Goal: Task Accomplishment & Management: Use online tool/utility

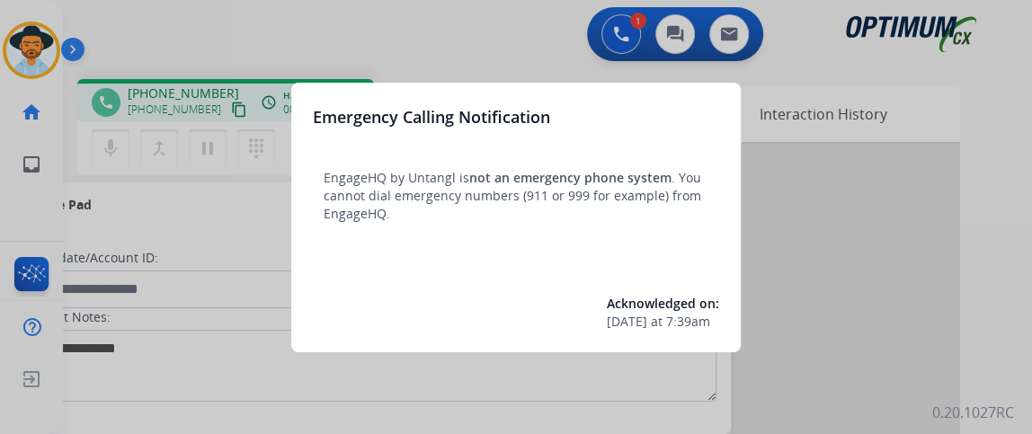
click at [58, 174] on div at bounding box center [516, 217] width 1032 height 434
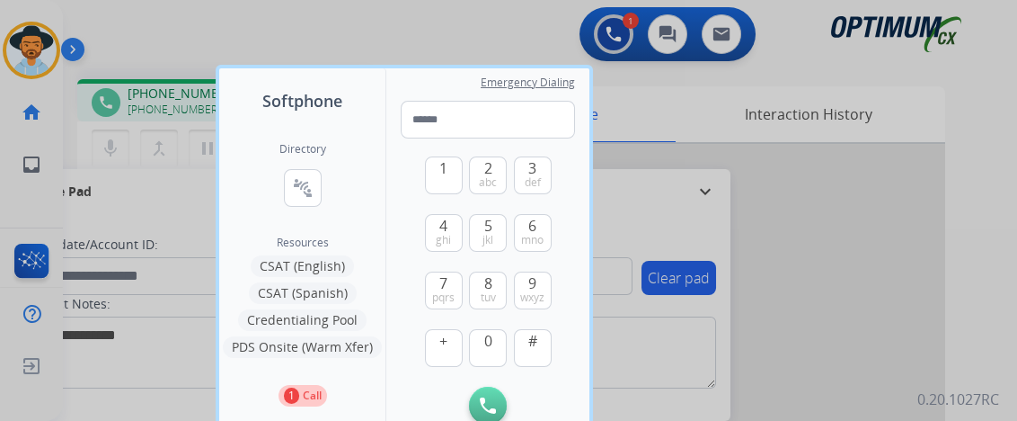
click at [105, 136] on div at bounding box center [508, 210] width 1017 height 421
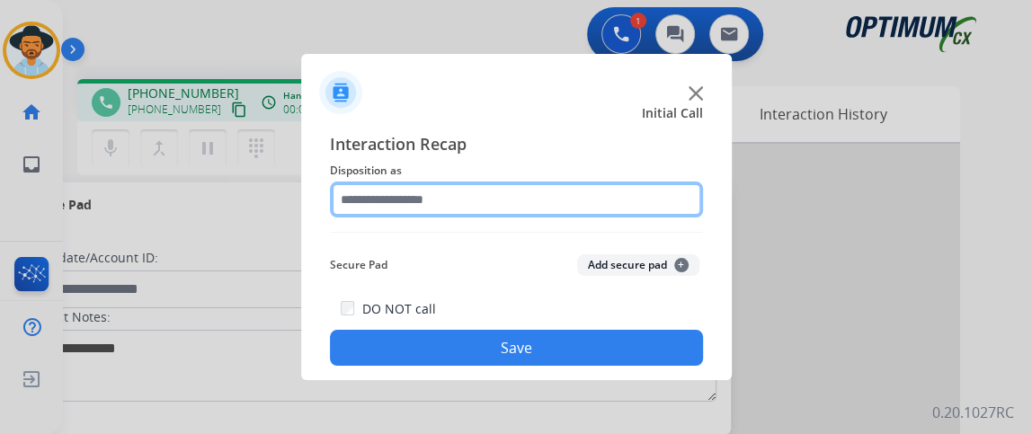
click at [509, 193] on input "text" at bounding box center [516, 200] width 373 height 36
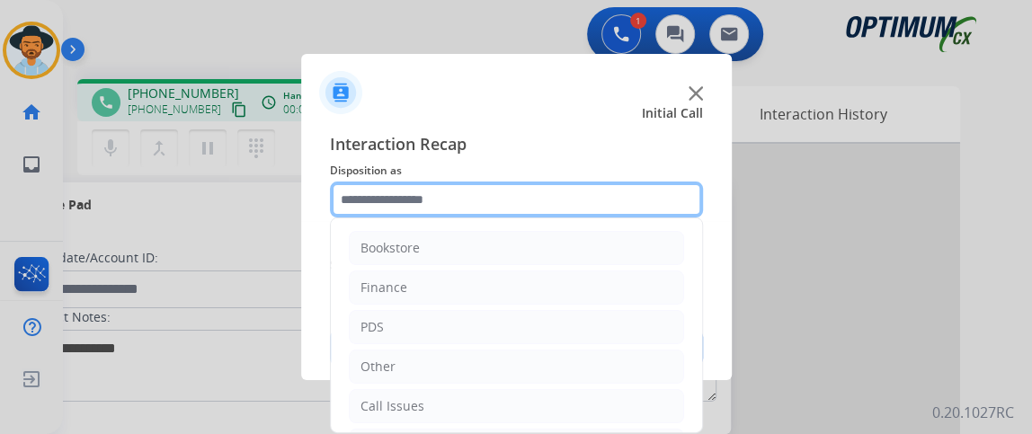
scroll to position [118, 0]
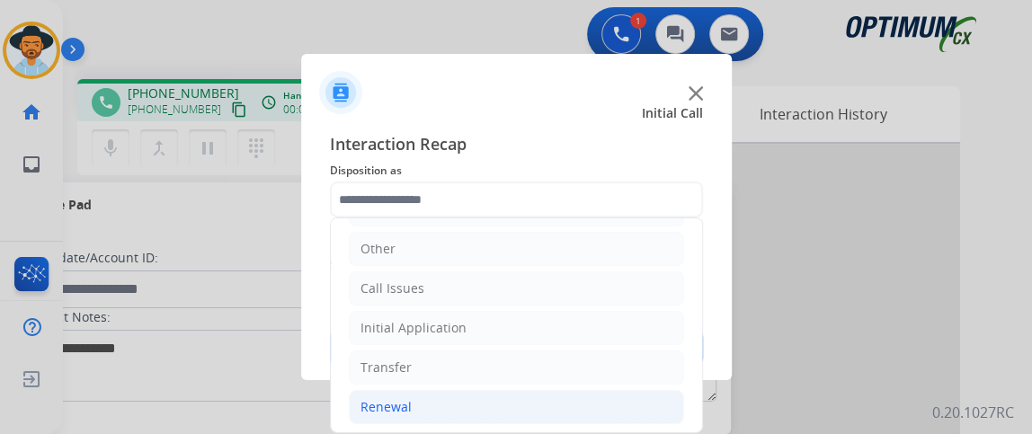
click at [585, 402] on li "Renewal" at bounding box center [516, 407] width 335 height 34
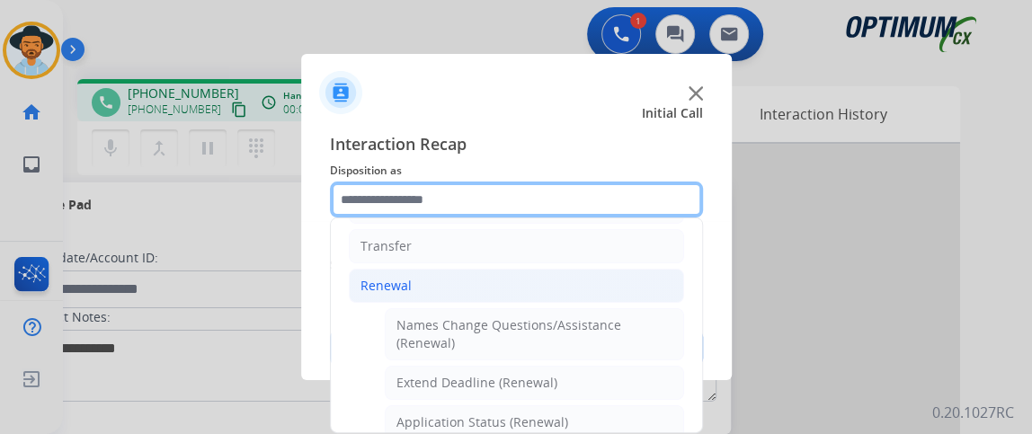
scroll to position [247, 0]
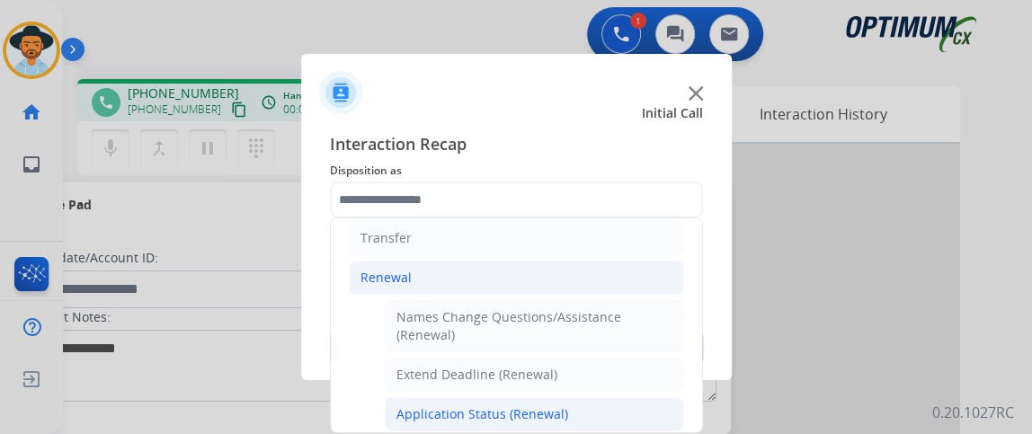
click at [579, 403] on li "Application Status (Renewal)" at bounding box center [534, 414] width 299 height 34
type input "**********"
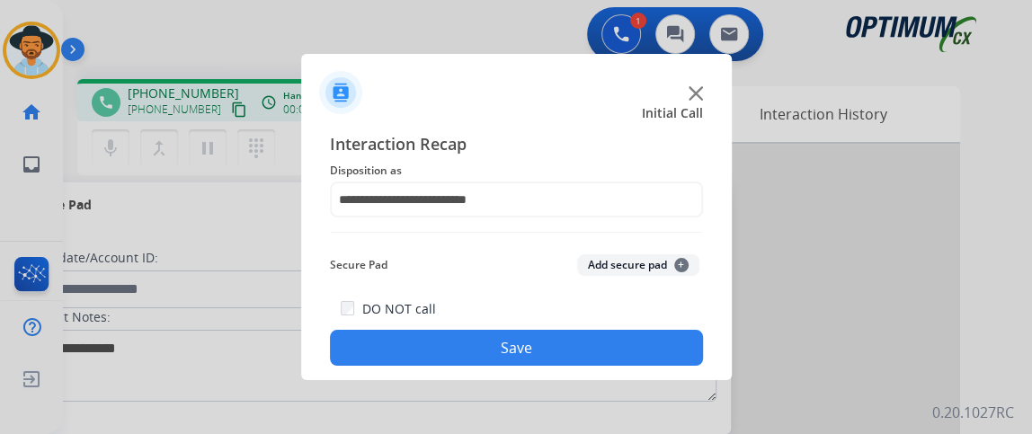
click at [576, 377] on div "**********" at bounding box center [516, 248] width 431 height 263
click at [569, 350] on button "Save" at bounding box center [516, 348] width 373 height 36
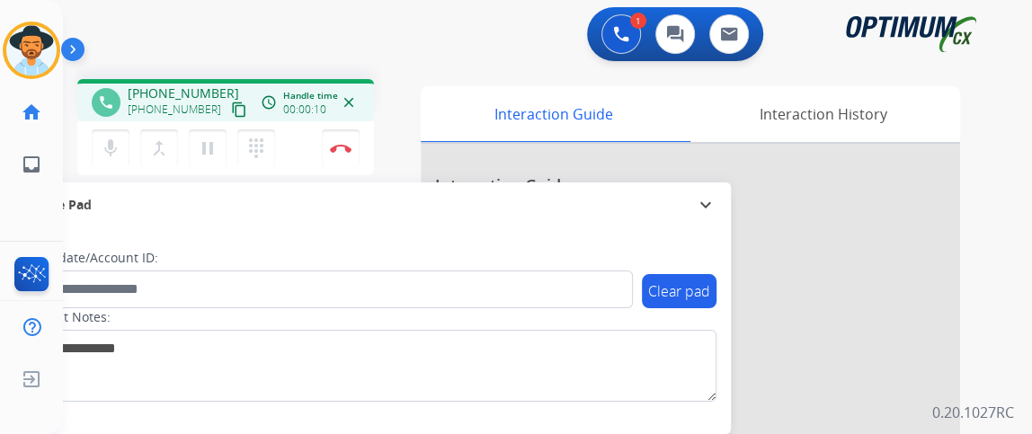
click at [231, 113] on mat-icon "content_copy" at bounding box center [239, 110] width 16 height 16
click at [96, 162] on button "mic Mute" at bounding box center [111, 148] width 38 height 38
click at [106, 150] on mat-icon "mic_off" at bounding box center [111, 149] width 22 height 22
click at [110, 135] on button "mic Mute" at bounding box center [111, 148] width 38 height 38
click at [105, 146] on mat-icon "mic_off" at bounding box center [111, 149] width 22 height 22
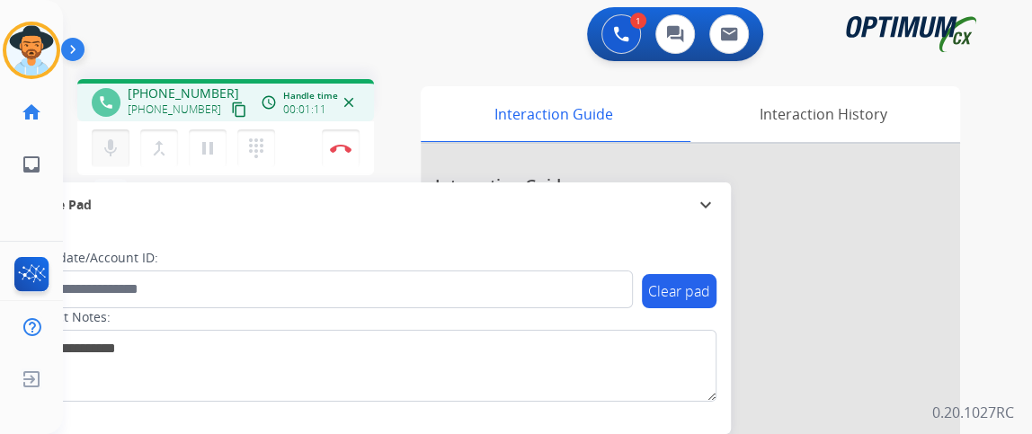
click at [114, 156] on mat-icon "mic" at bounding box center [111, 149] width 22 height 22
click at [115, 159] on button "mic_off Mute" at bounding box center [111, 148] width 38 height 38
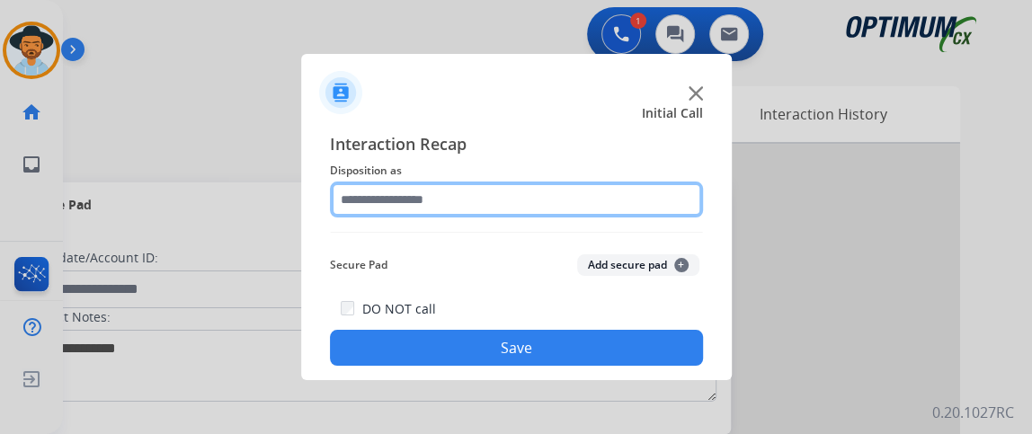
click at [472, 196] on input "text" at bounding box center [516, 200] width 373 height 36
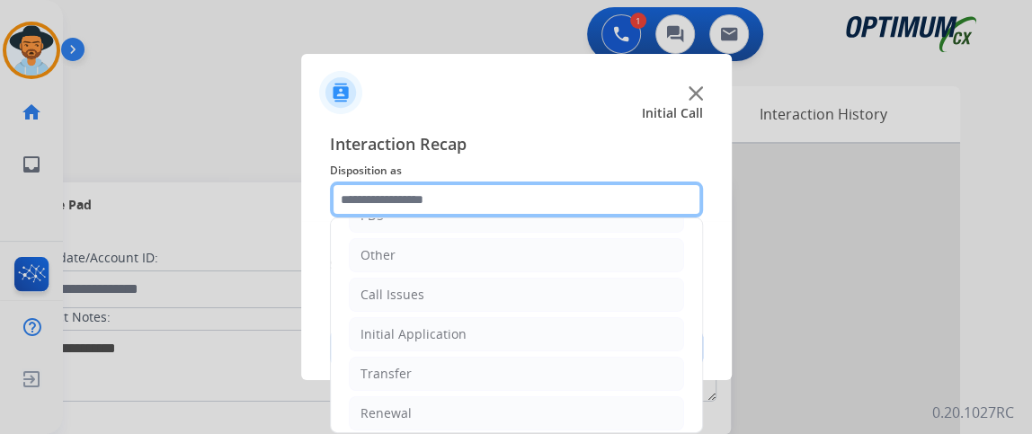
scroll to position [117, 0]
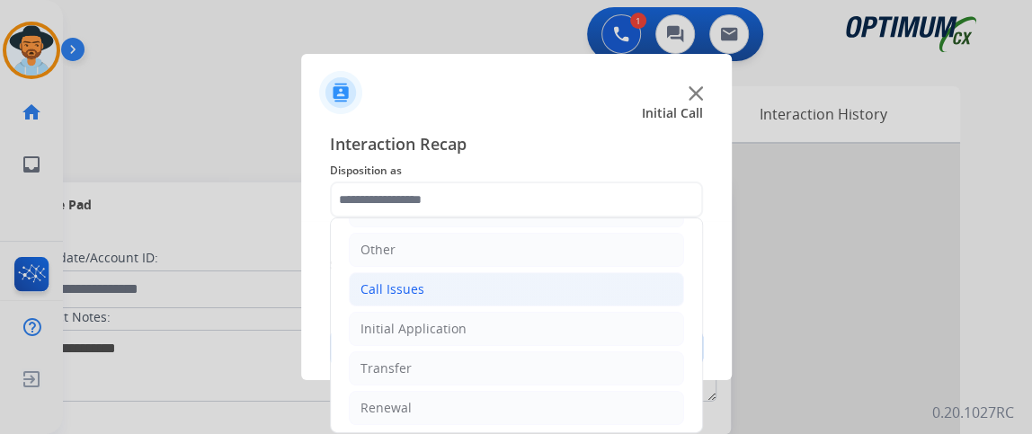
click at [604, 275] on li "Call Issues" at bounding box center [516, 289] width 335 height 34
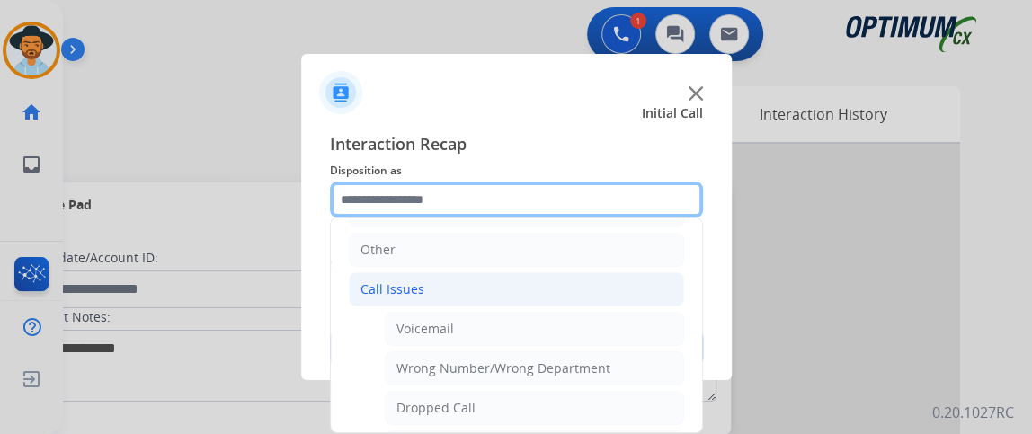
scroll to position [232, 0]
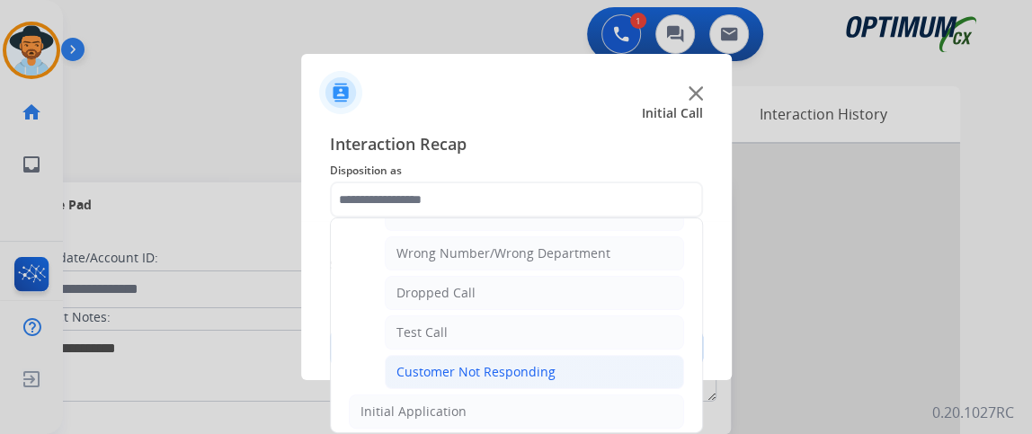
click at [647, 357] on li "Customer Not Responding" at bounding box center [534, 372] width 299 height 34
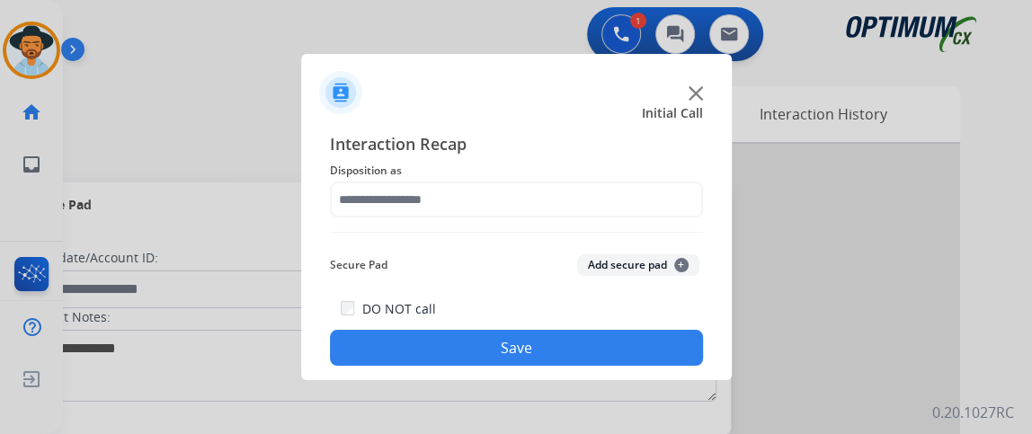
type input "**********"
click at [646, 357] on button "Save" at bounding box center [516, 348] width 373 height 36
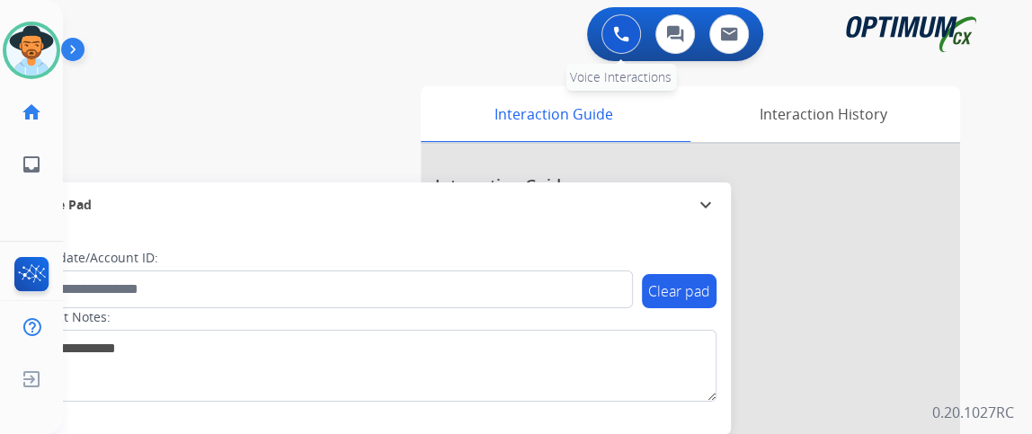
click at [629, 45] on button at bounding box center [621, 34] width 40 height 40
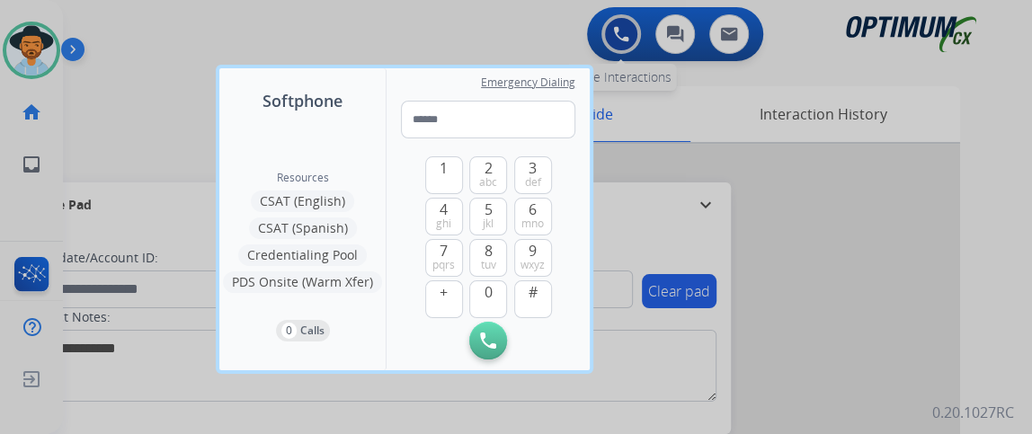
type input "**********"
click at [496, 338] on button "Initiate Call" at bounding box center [488, 341] width 38 height 38
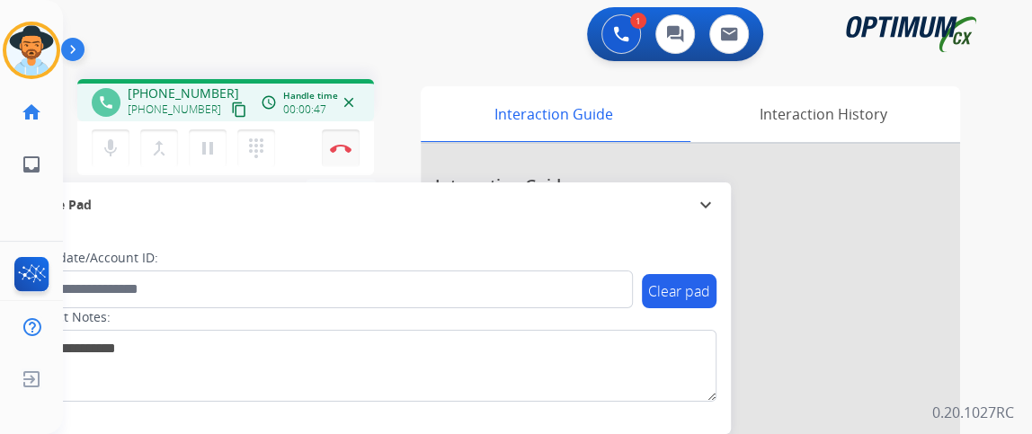
click at [333, 139] on button "Disconnect" at bounding box center [341, 148] width 38 height 38
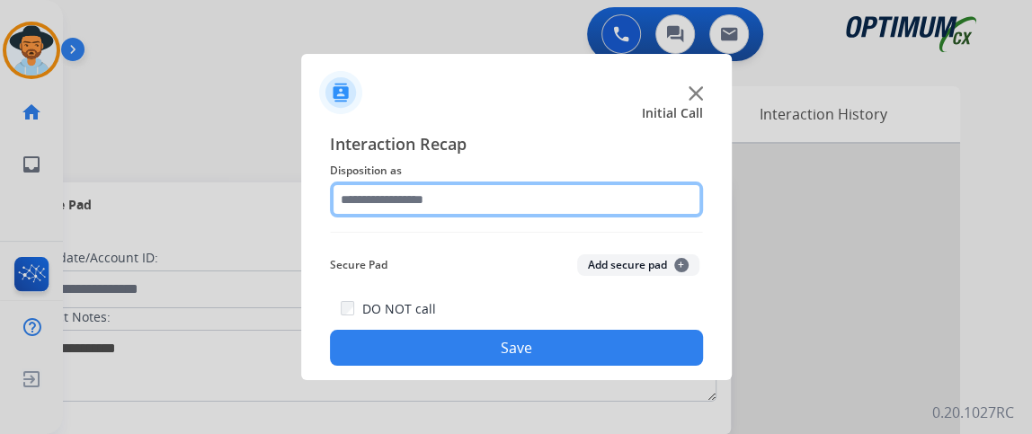
click at [388, 188] on input "text" at bounding box center [516, 200] width 373 height 36
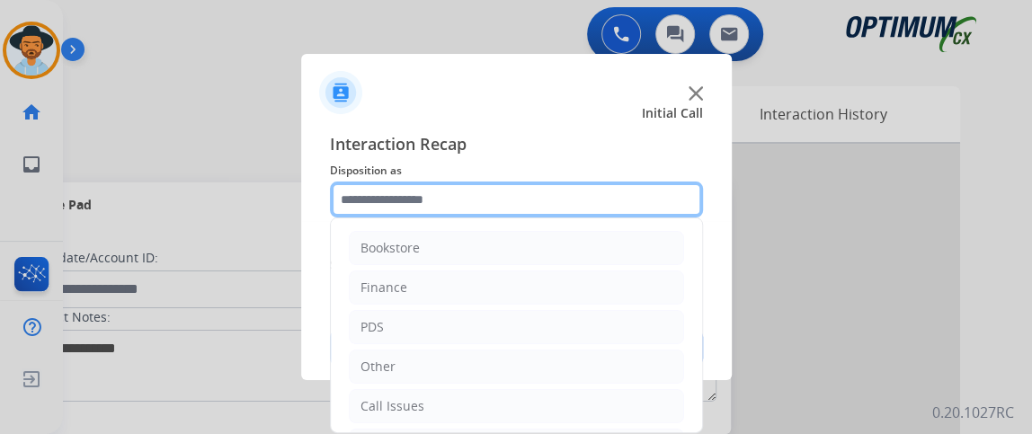
scroll to position [118, 0]
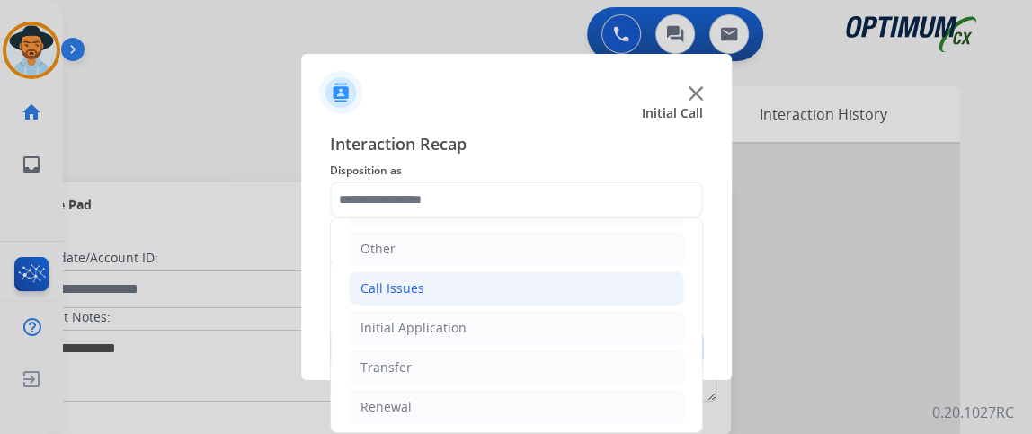
click at [594, 294] on li "Call Issues" at bounding box center [516, 288] width 335 height 34
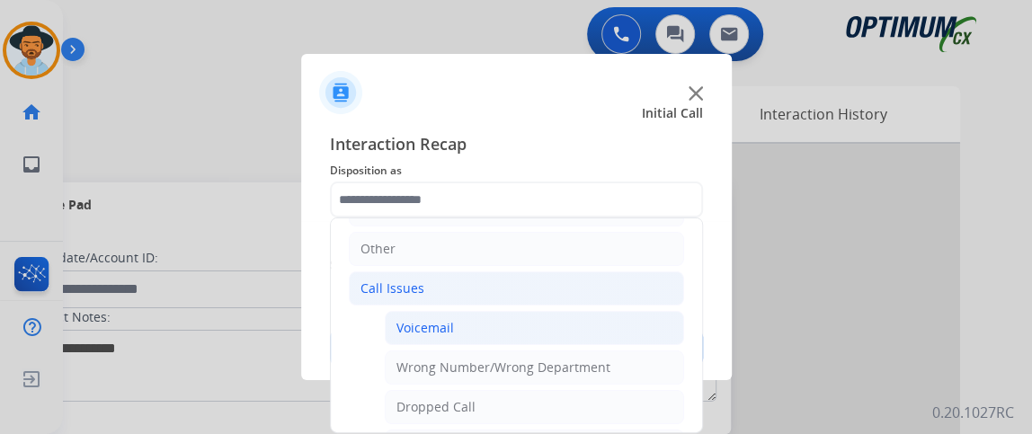
click at [599, 326] on li "Voicemail" at bounding box center [534, 328] width 299 height 34
type input "*********"
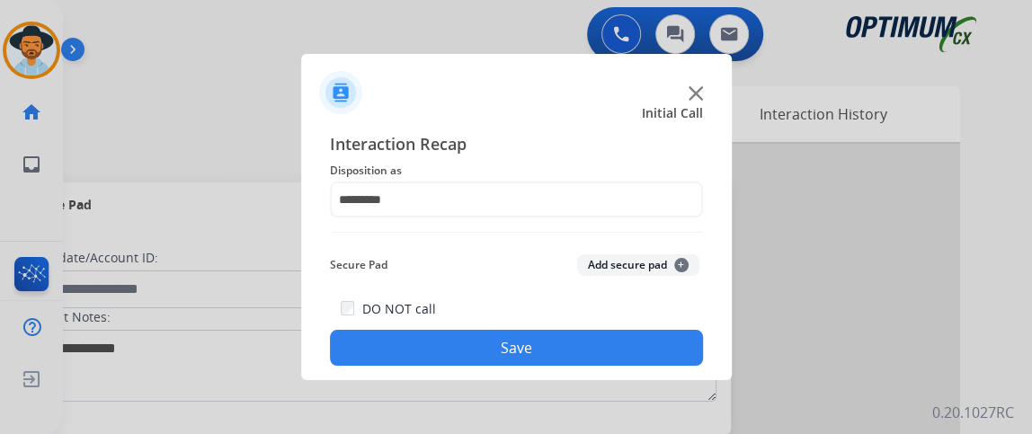
click at [597, 341] on button "Save" at bounding box center [516, 348] width 373 height 36
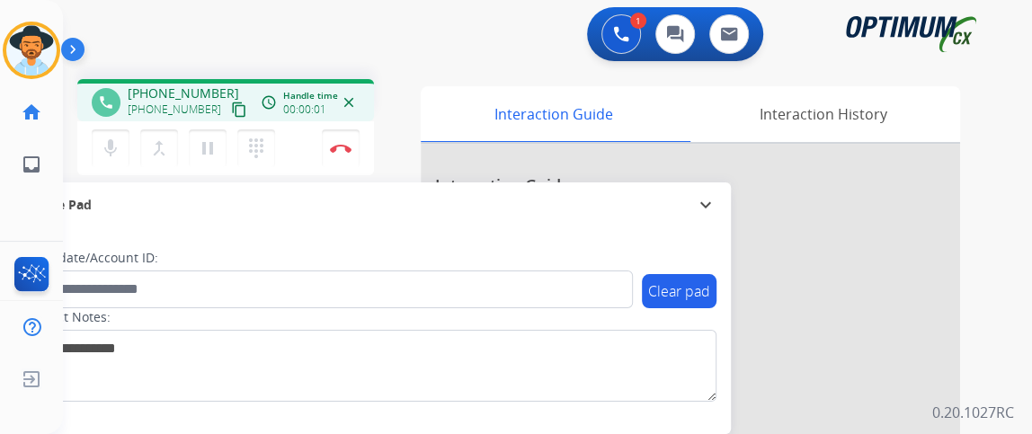
click at [231, 113] on mat-icon "content_copy" at bounding box center [239, 110] width 16 height 16
click at [107, 138] on mat-icon "mic" at bounding box center [111, 149] width 22 height 22
click at [106, 159] on button "mic_off Mute" at bounding box center [111, 148] width 38 height 38
click at [112, 152] on mat-icon "mic" at bounding box center [111, 149] width 22 height 22
click at [112, 152] on mat-icon "mic_off" at bounding box center [111, 149] width 22 height 22
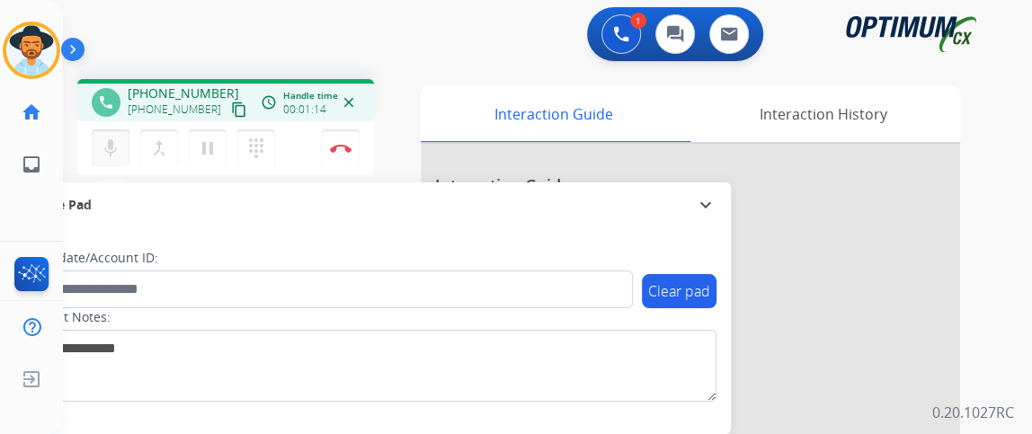
click at [112, 152] on mat-icon "mic" at bounding box center [111, 149] width 22 height 22
click at [112, 152] on mat-icon "mic_off" at bounding box center [111, 149] width 22 height 22
click at [341, 150] on img at bounding box center [341, 148] width 22 height 9
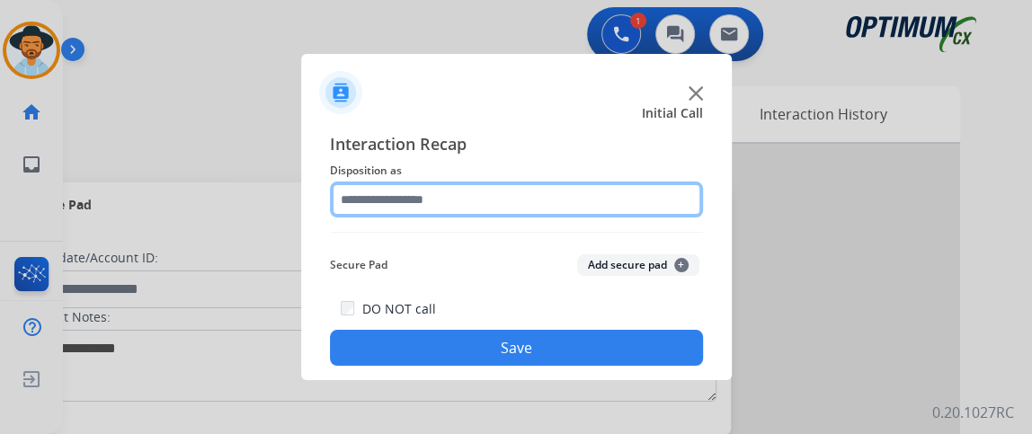
click at [526, 200] on input "text" at bounding box center [516, 200] width 373 height 36
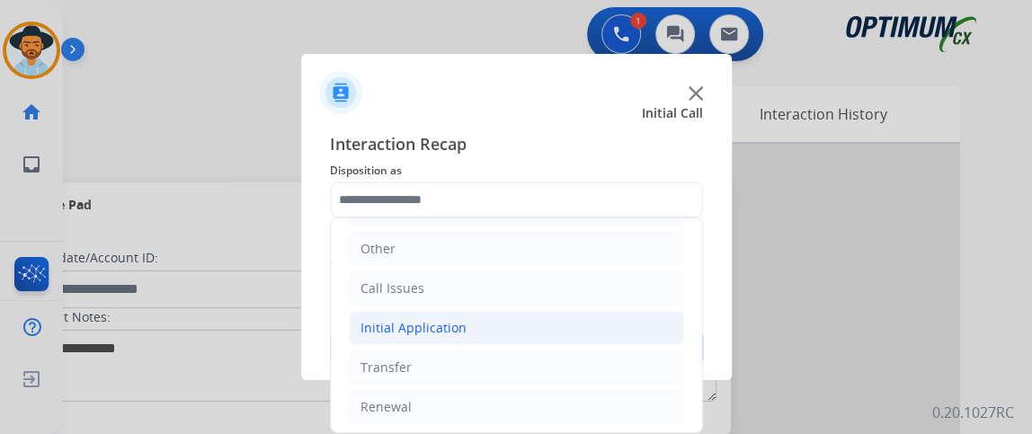
click at [602, 336] on li "Initial Application" at bounding box center [516, 328] width 335 height 34
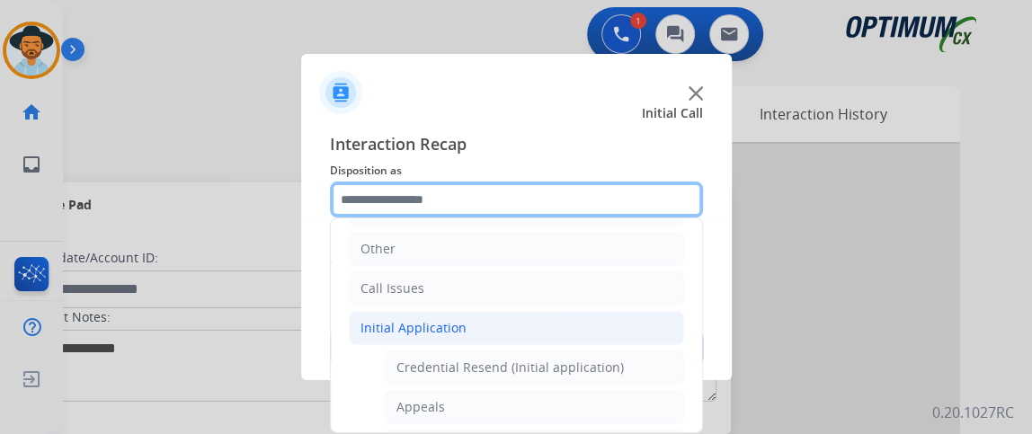
scroll to position [324, 0]
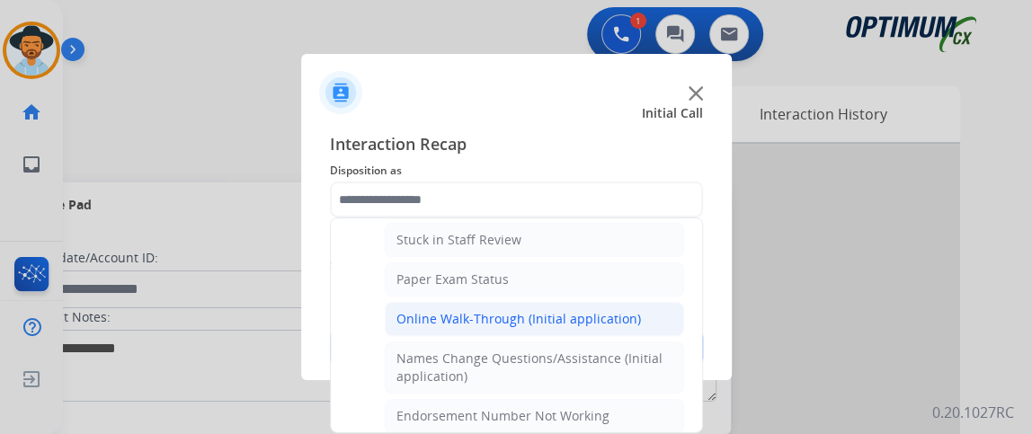
click at [626, 316] on div "Online Walk-Through (Initial application)" at bounding box center [518, 319] width 244 height 18
type input "**********"
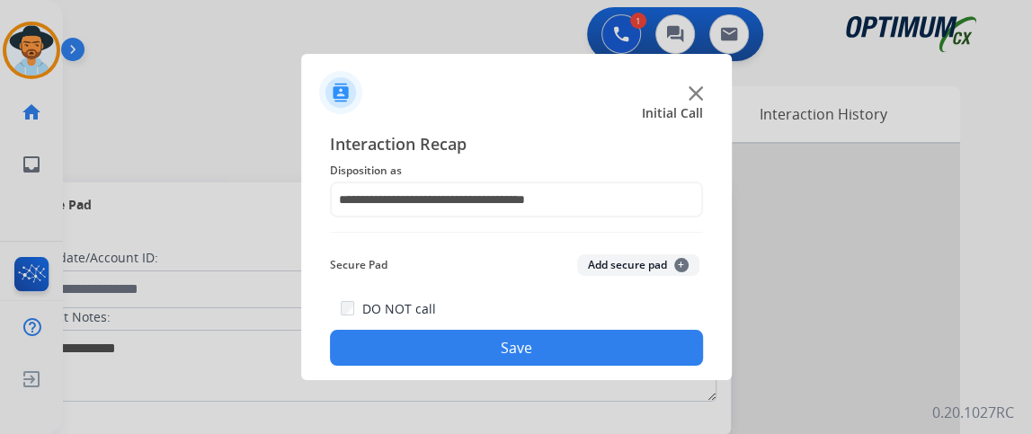
click at [616, 354] on button "Save" at bounding box center [516, 348] width 373 height 36
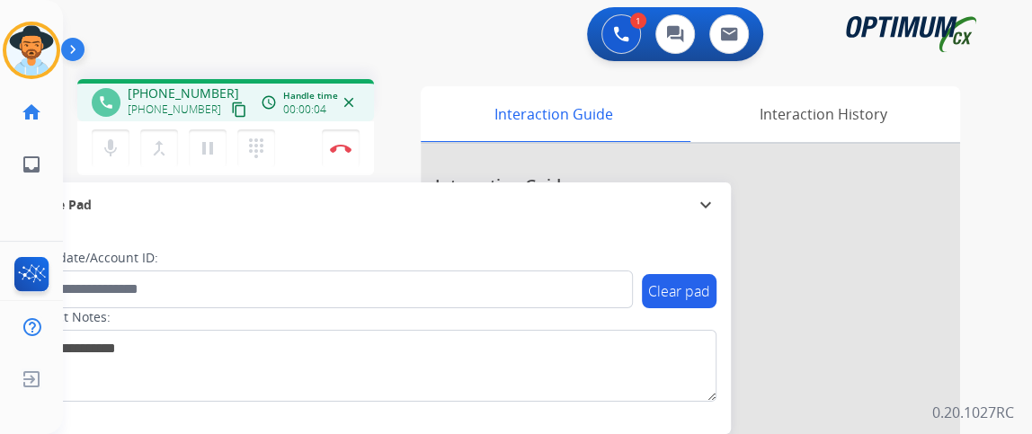
click at [231, 113] on mat-icon "content_copy" at bounding box center [239, 110] width 16 height 16
click at [123, 148] on button "mic Mute" at bounding box center [111, 148] width 38 height 38
click at [112, 172] on div "mic_off Mute merge_type Bridge pause Hold dialpad Dialpad Disconnect" at bounding box center [225, 148] width 297 height 54
click at [109, 156] on mat-icon "mic_off" at bounding box center [111, 149] width 22 height 22
click at [112, 148] on mat-icon "mic" at bounding box center [111, 149] width 22 height 22
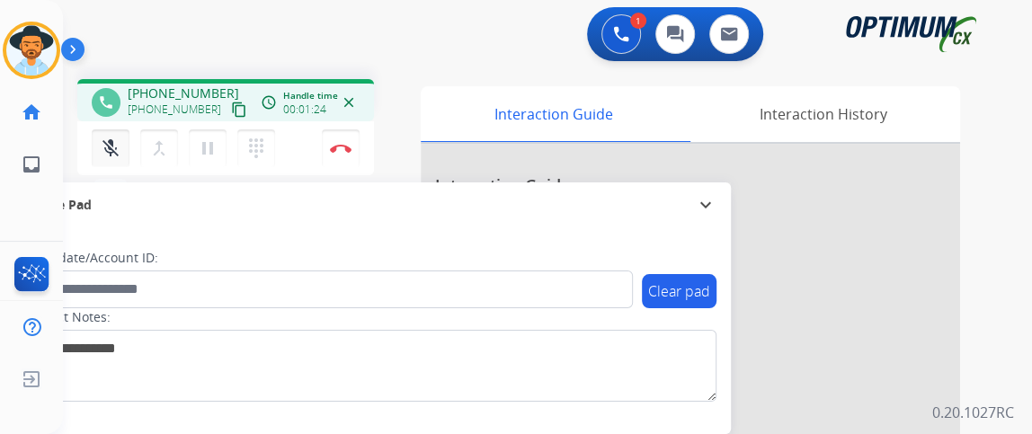
click at [113, 138] on mat-icon "mic_off" at bounding box center [111, 149] width 22 height 22
click at [102, 155] on mat-icon "mic" at bounding box center [111, 149] width 22 height 22
click at [105, 138] on mat-icon "mic_off" at bounding box center [111, 149] width 22 height 22
click at [118, 150] on mat-icon "mic" at bounding box center [111, 149] width 22 height 22
click at [117, 155] on mat-icon "mic_off" at bounding box center [111, 149] width 22 height 22
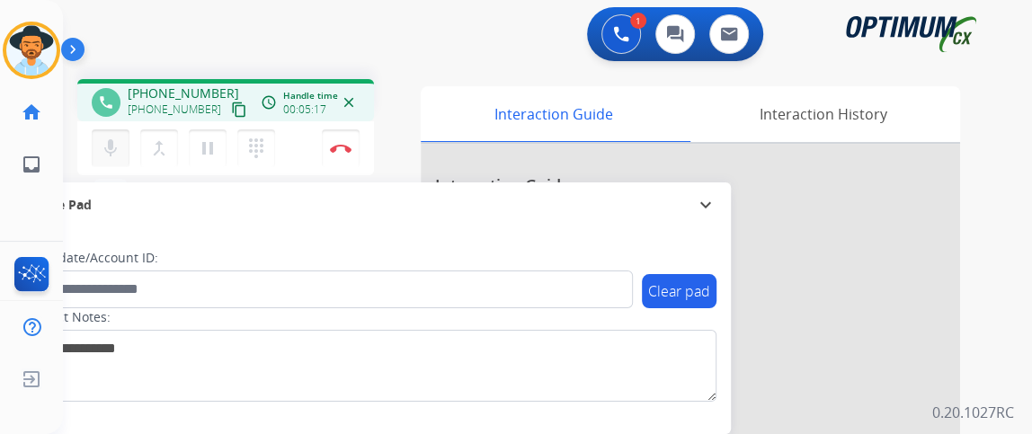
click at [119, 133] on button "mic Mute" at bounding box center [111, 148] width 38 height 38
click at [119, 130] on button "mic_off Mute" at bounding box center [111, 148] width 38 height 38
click at [342, 138] on button "Disconnect" at bounding box center [341, 148] width 38 height 38
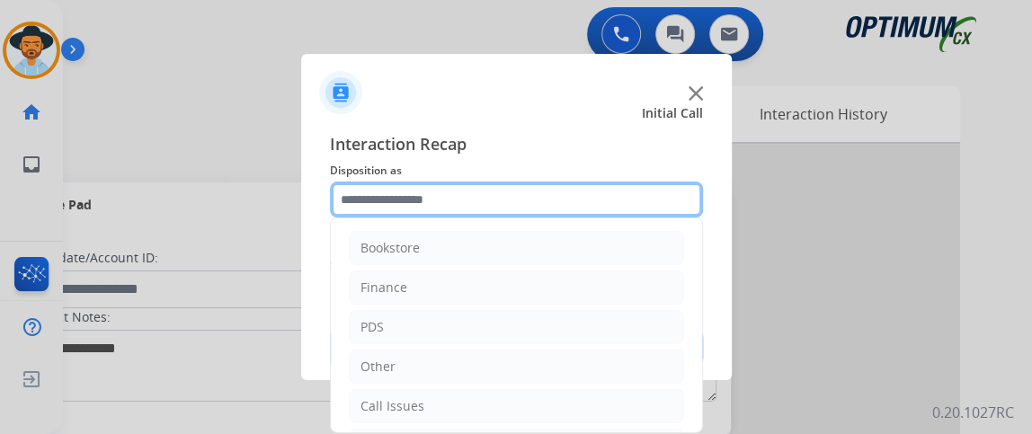
click at [546, 209] on input "text" at bounding box center [516, 200] width 373 height 36
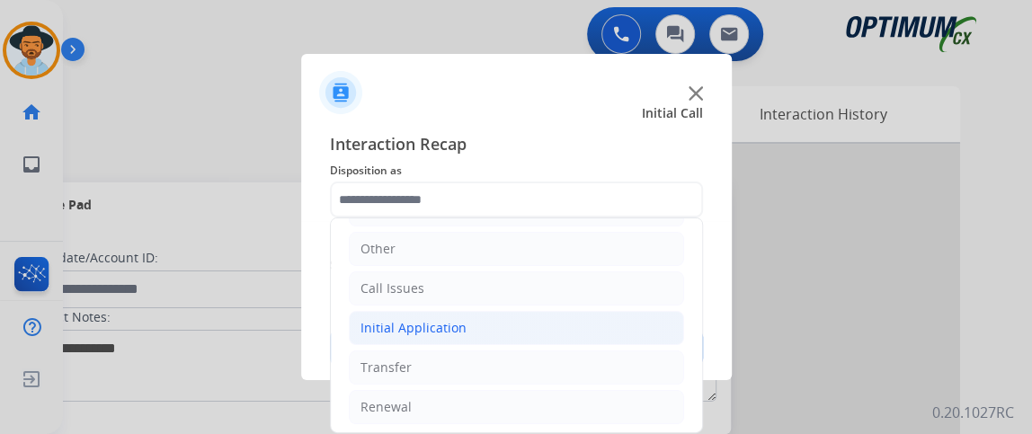
click at [588, 329] on li "Initial Application" at bounding box center [516, 328] width 335 height 34
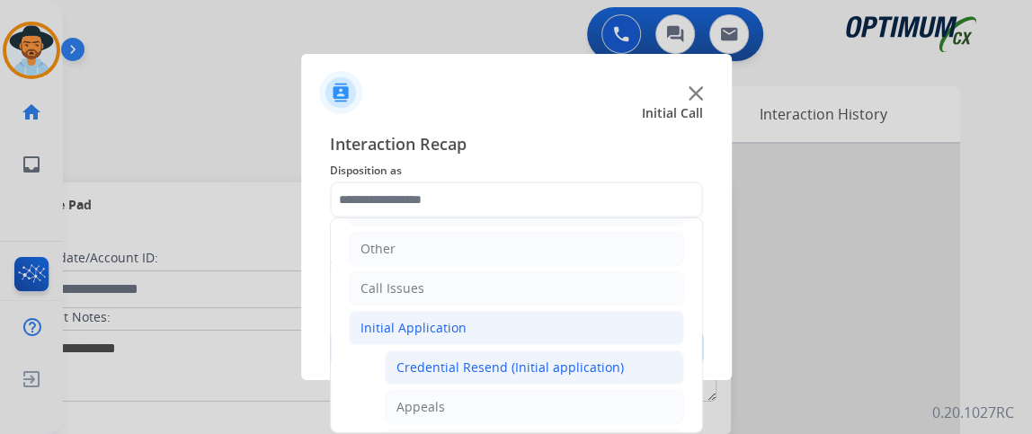
click at [576, 366] on div "Credential Resend (Initial application)" at bounding box center [509, 368] width 227 height 18
type input "**********"
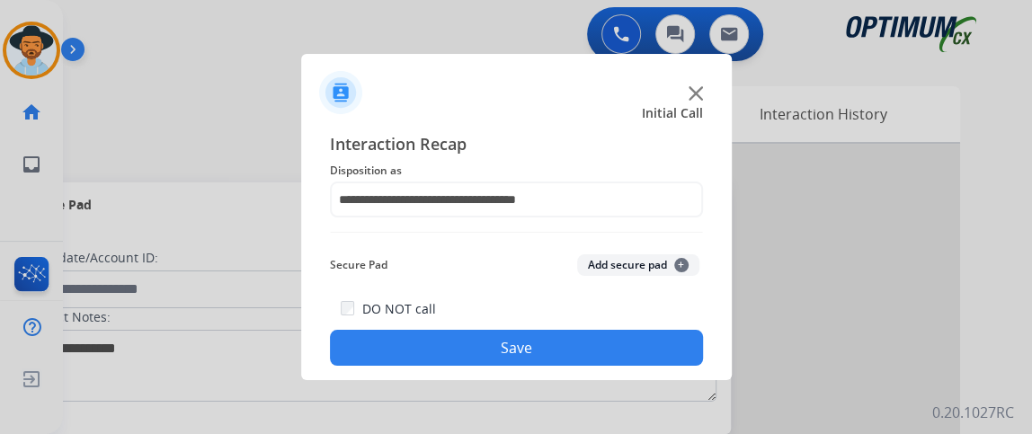
click at [574, 347] on button "Save" at bounding box center [516, 348] width 373 height 36
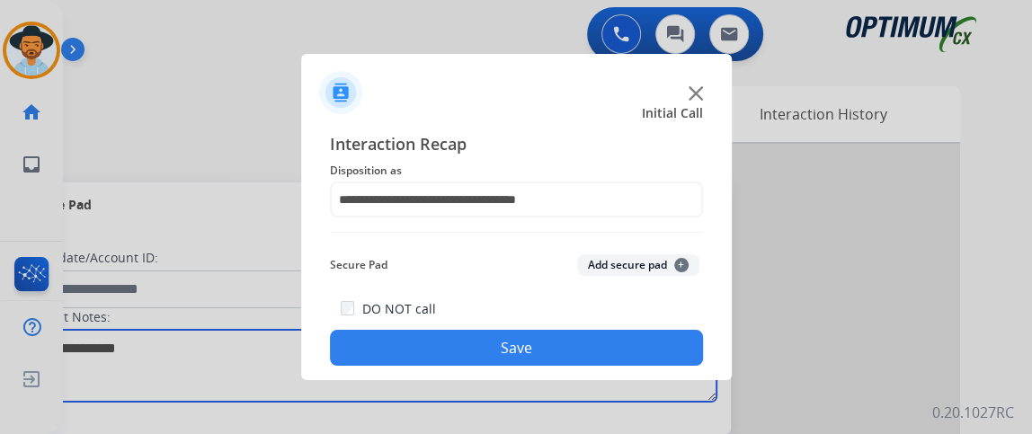
click at [574, 347] on textarea at bounding box center [369, 366] width 694 height 72
